Goal: Transaction & Acquisition: Purchase product/service

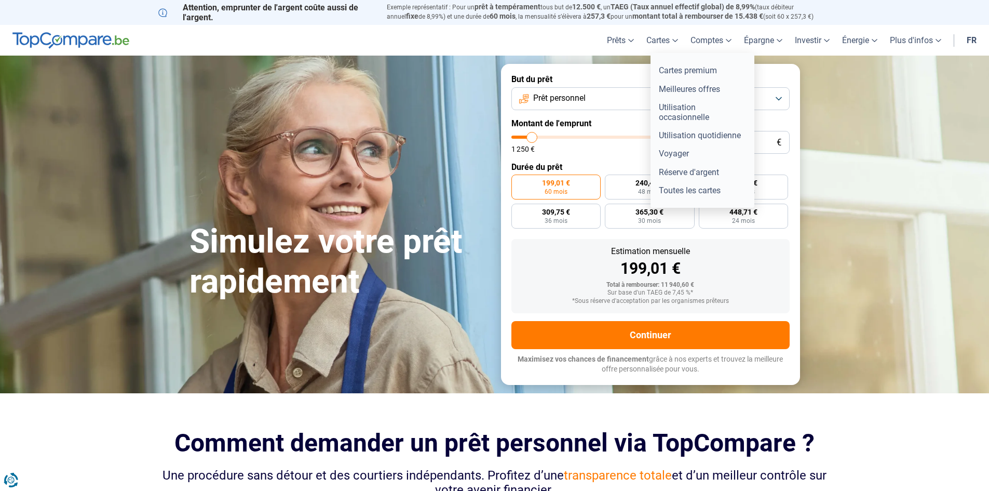
click at [669, 39] on link "Cartes" at bounding box center [662, 40] width 44 height 31
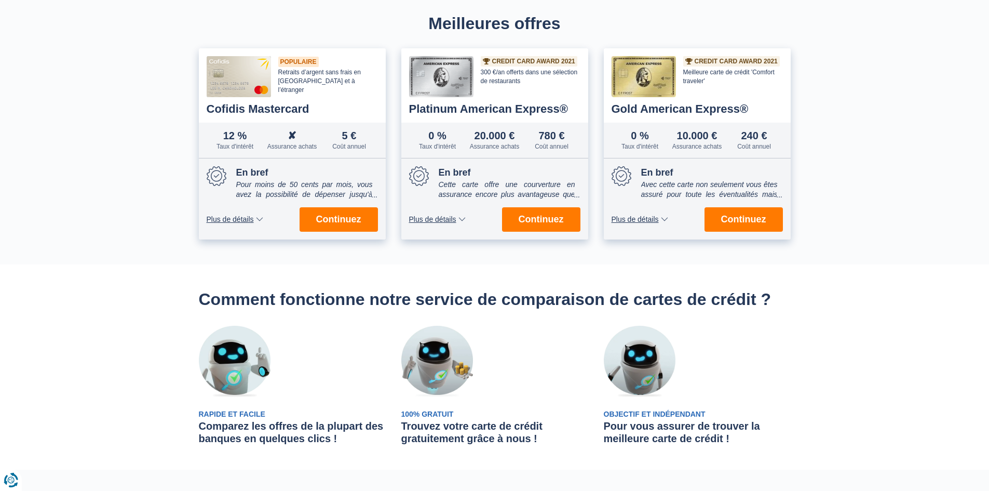
scroll to position [312, 0]
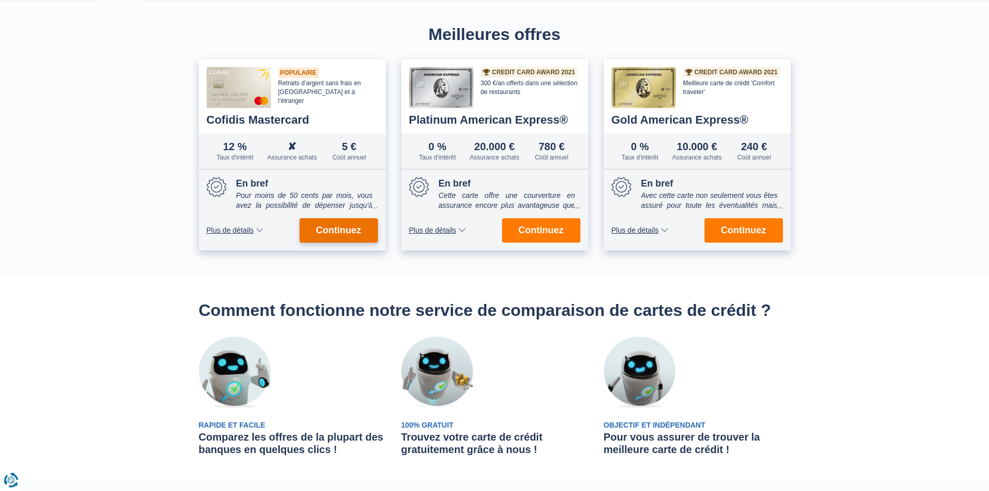
click at [336, 229] on span "Continuez" at bounding box center [338, 229] width 45 height 9
